Goal: Task Accomplishment & Management: Complete application form

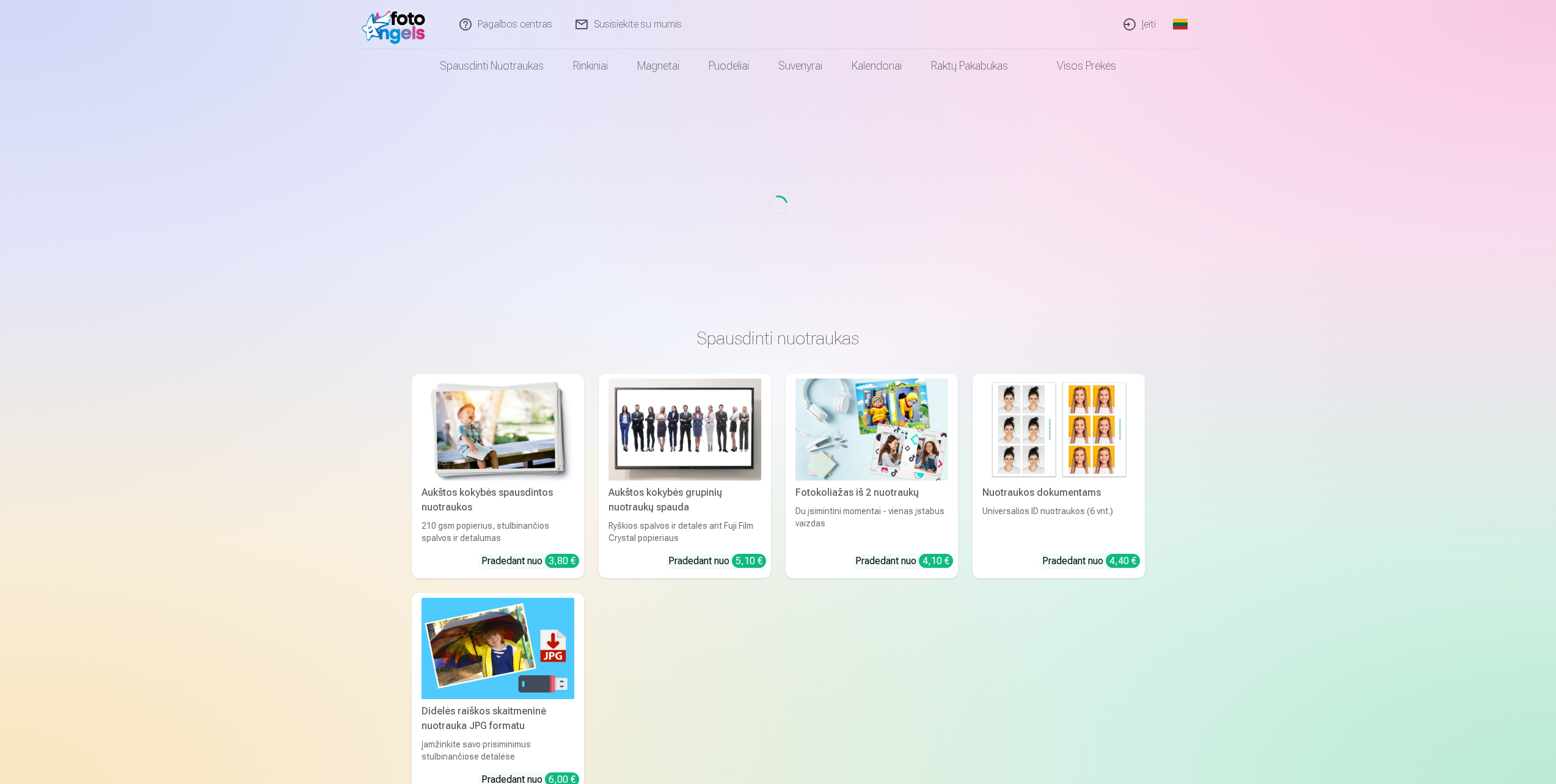
click at [1141, 27] on link "Įeiti" at bounding box center [1140, 24] width 56 height 49
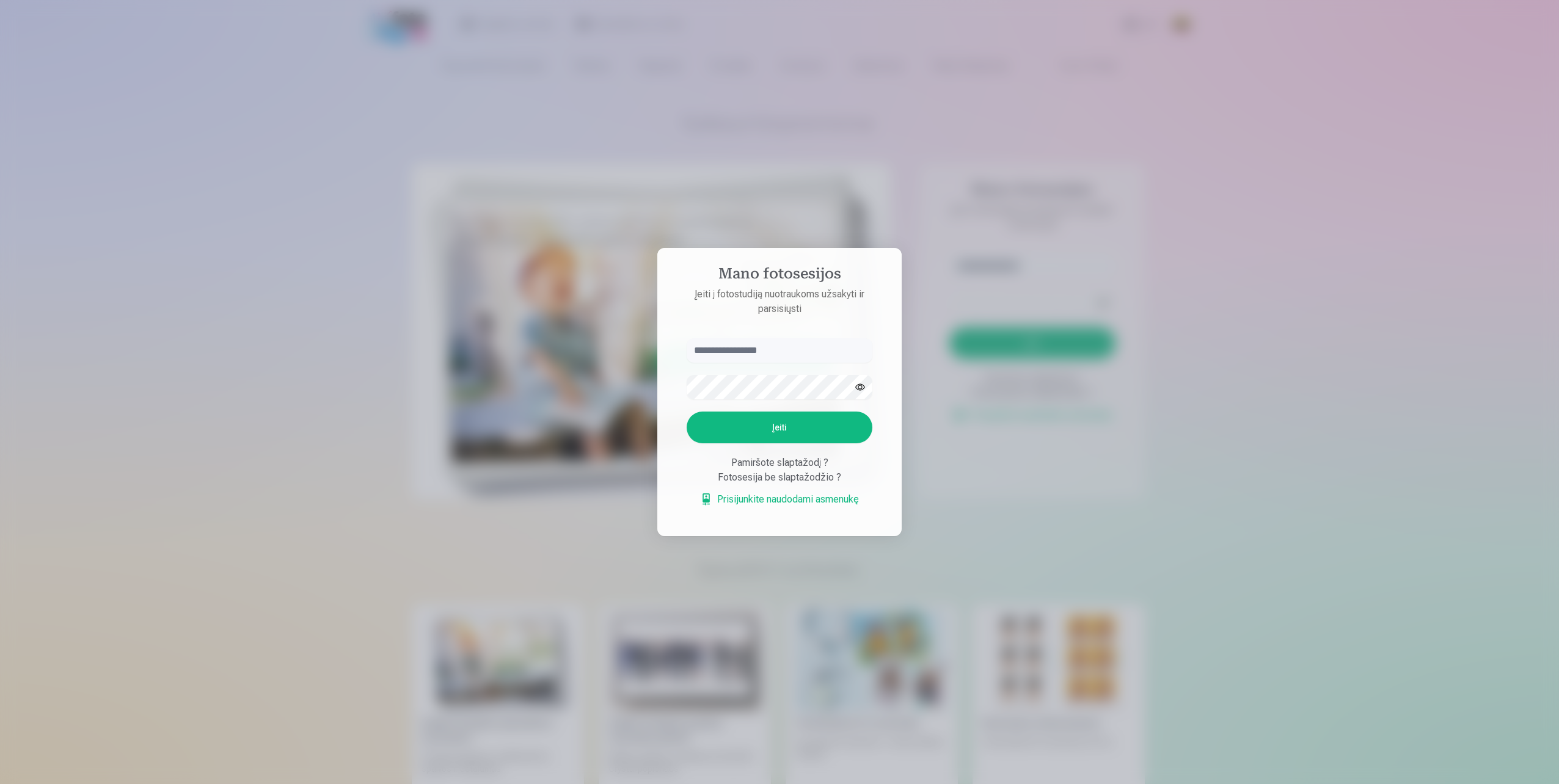
click at [804, 354] on input "text" at bounding box center [780, 350] width 185 height 24
type input "******"
click at [771, 429] on button "Įeiti" at bounding box center [780, 427] width 185 height 32
click at [778, 485] on div "Fotosesija be slaptažodžio ?" at bounding box center [780, 477] width 185 height 15
click at [753, 507] on link "Prisijunkite naudodami asmenukę" at bounding box center [780, 499] width 159 height 15
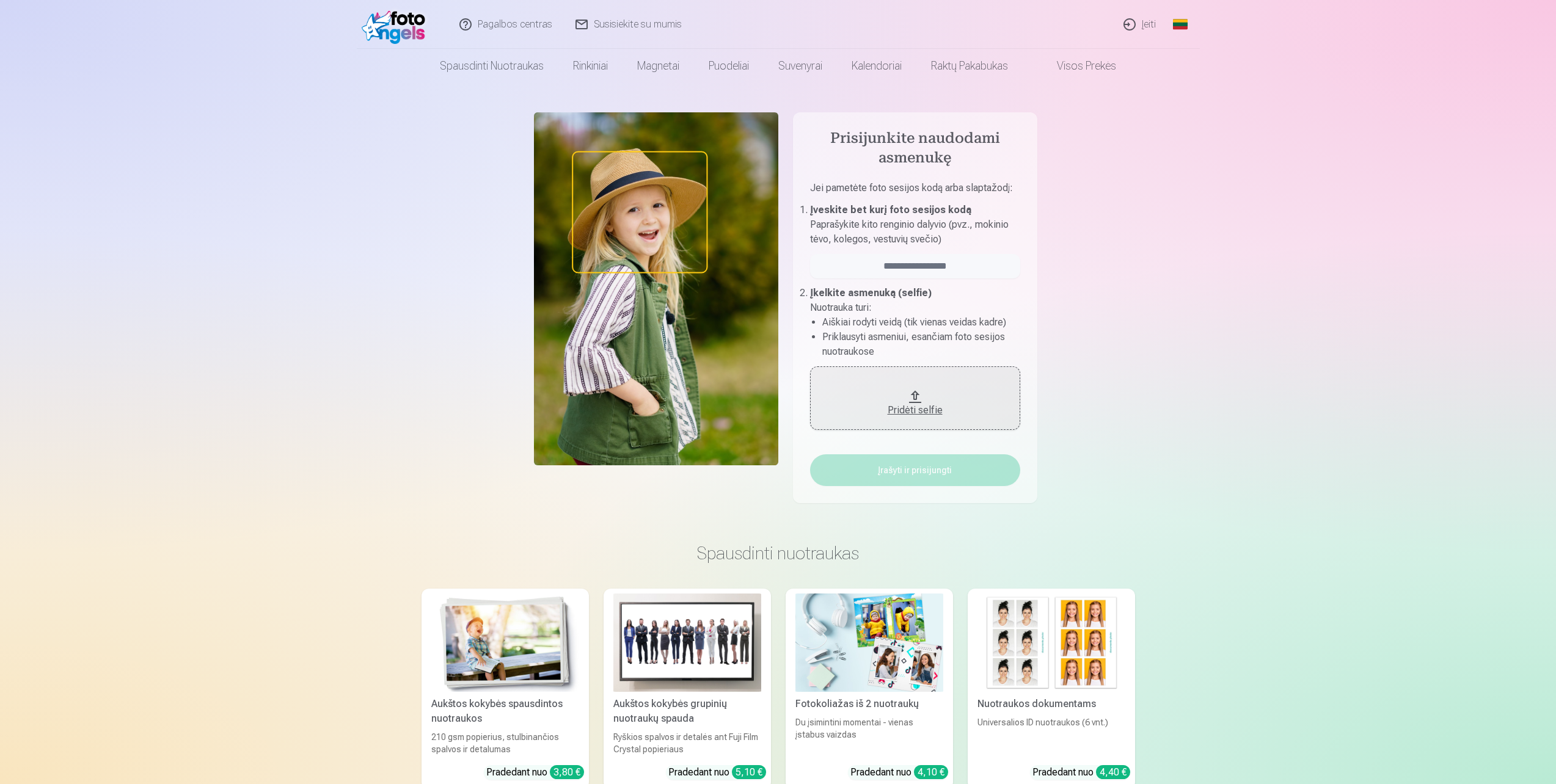
click at [877, 412] on div "Pridėti selfie" at bounding box center [915, 410] width 185 height 15
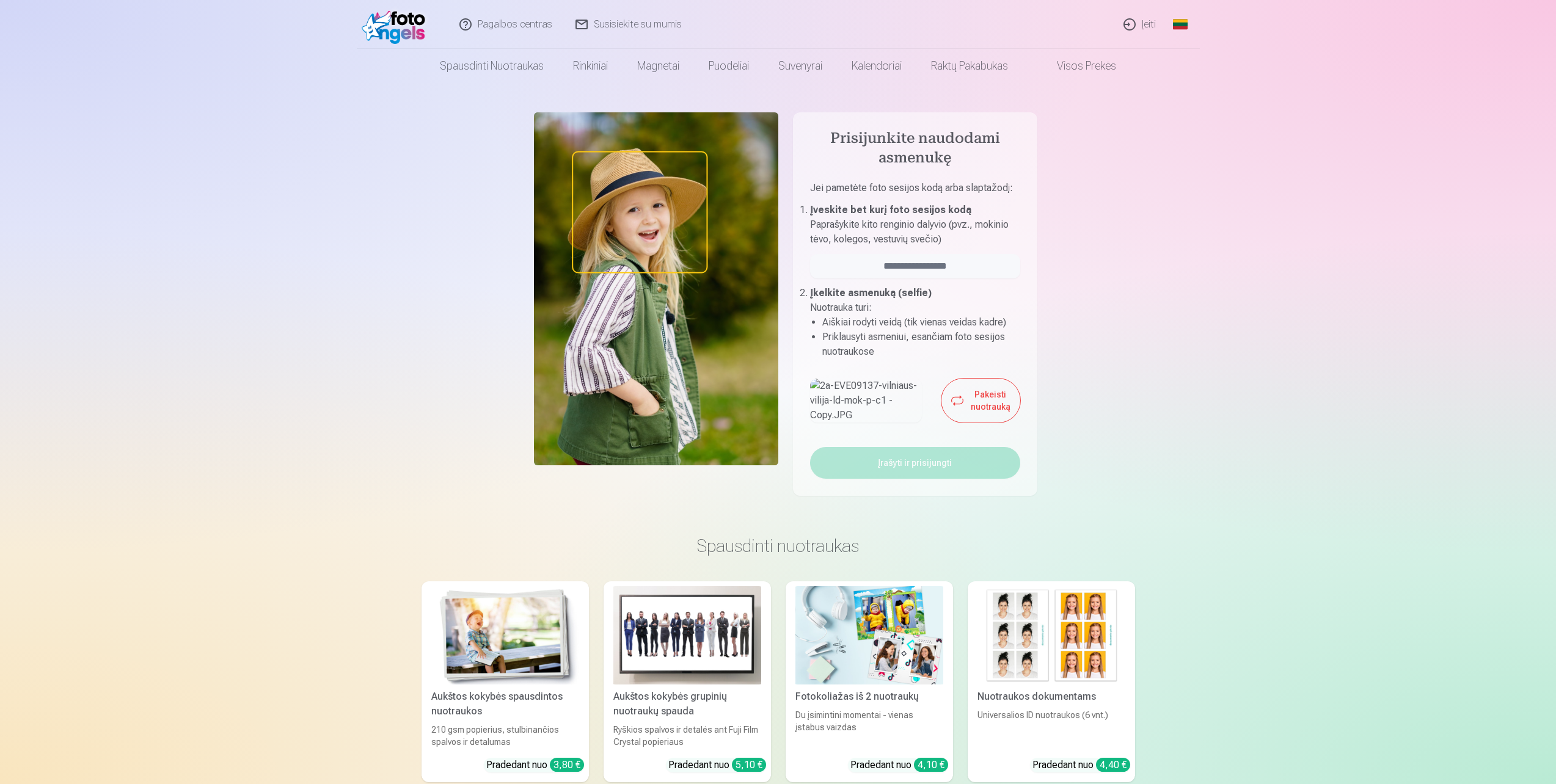
click at [846, 417] on img at bounding box center [866, 400] width 112 height 44
click at [915, 264] on input "email" at bounding box center [915, 266] width 210 height 24
type input "******"
click at [927, 477] on button "Įrašyti ir prisijungti" at bounding box center [915, 462] width 210 height 32
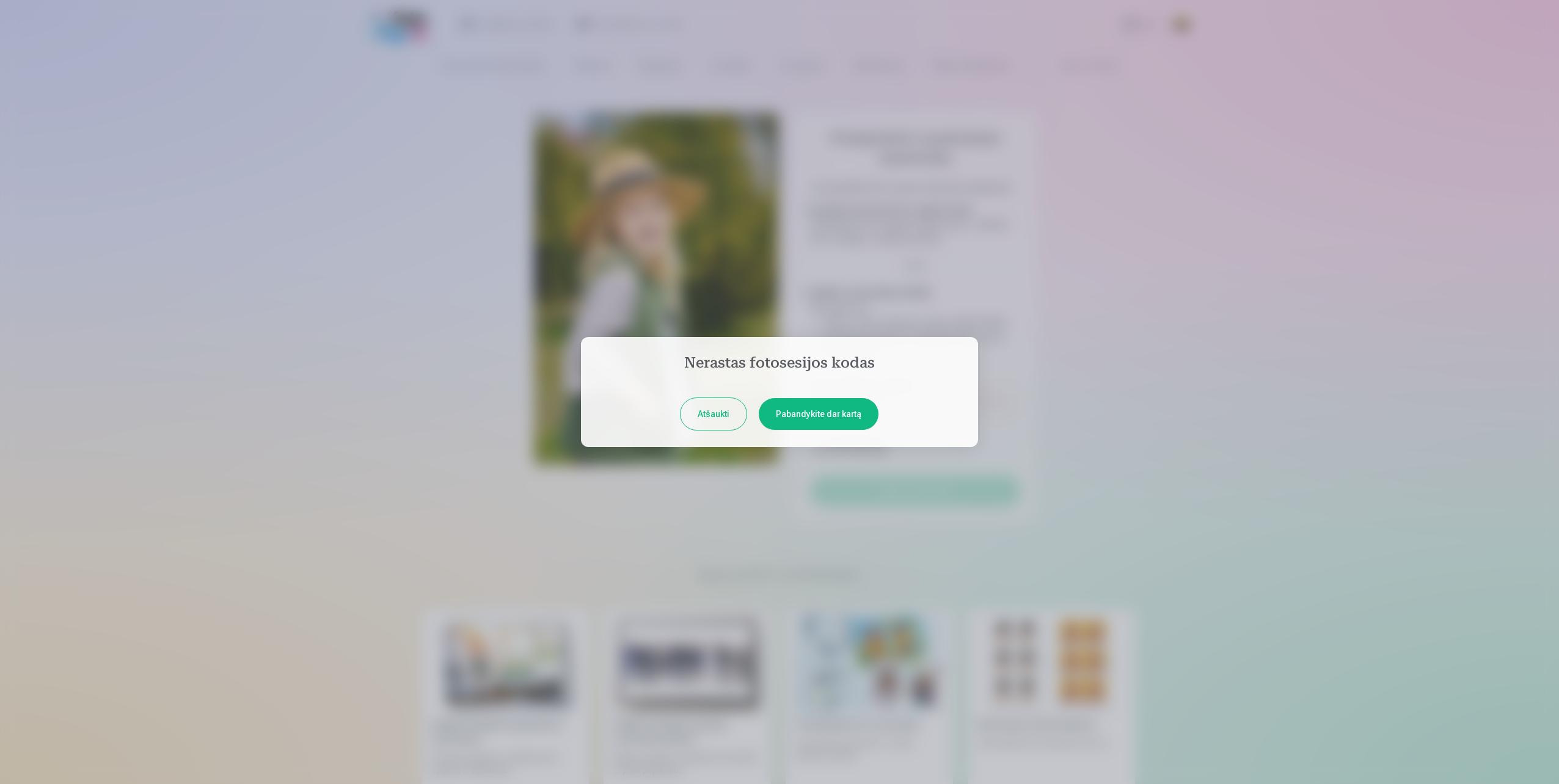
click at [802, 418] on button "Pabandykite dar kartą" at bounding box center [819, 413] width 120 height 32
